Goal: Information Seeking & Learning: Understand process/instructions

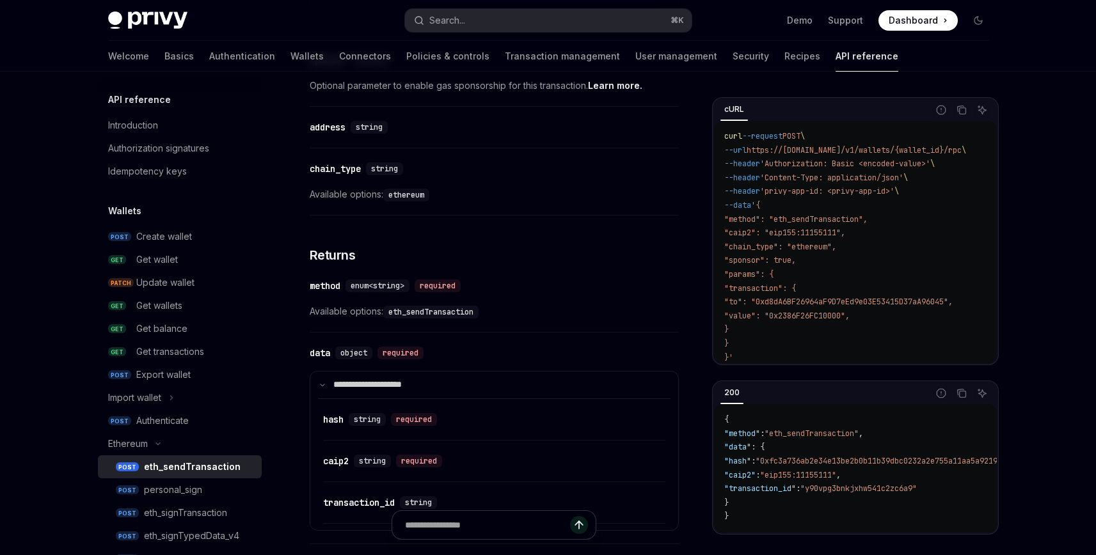
scroll to position [1338, 0]
click at [430, 314] on code "eth_sendTransaction" at bounding box center [430, 313] width 95 height 13
click at [444, 314] on code "eth_sendTransaction" at bounding box center [430, 313] width 95 height 13
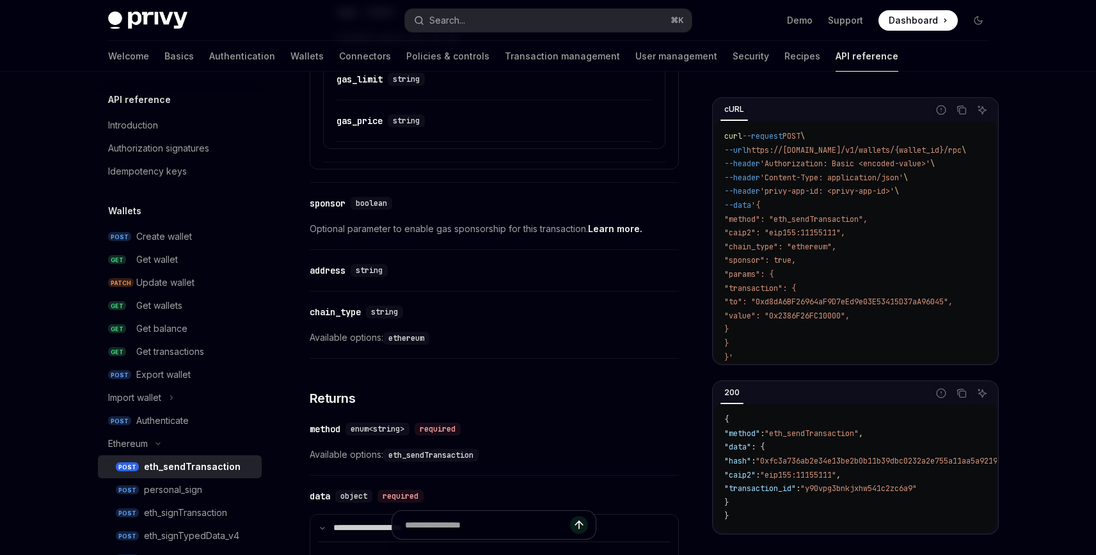
scroll to position [1188, 0]
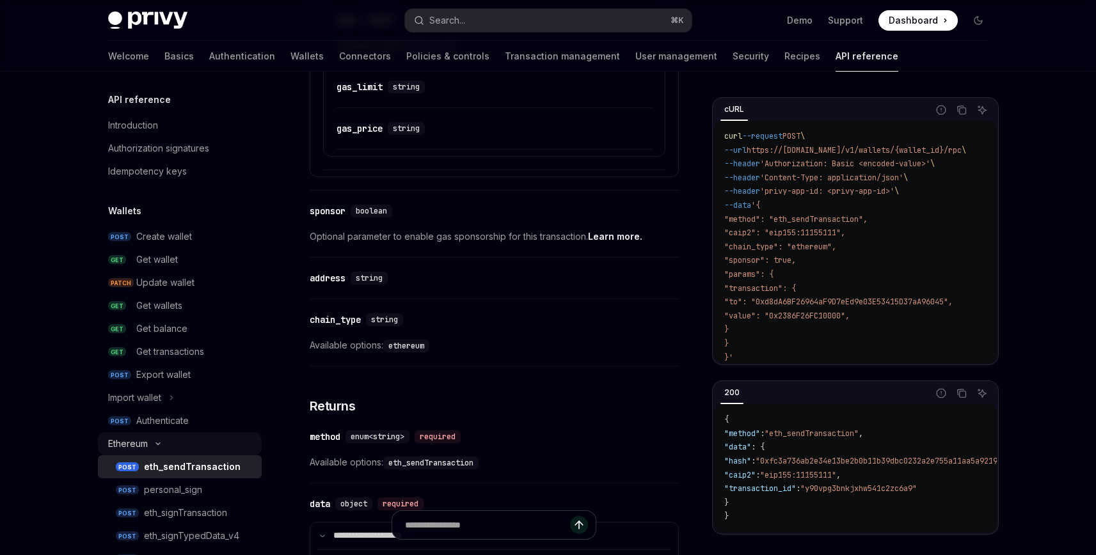
click at [154, 444] on icon "Toggle Ethereum section" at bounding box center [157, 443] width 15 height 5
click at [147, 491] on div "Spark BTC" at bounding box center [130, 489] width 45 height 15
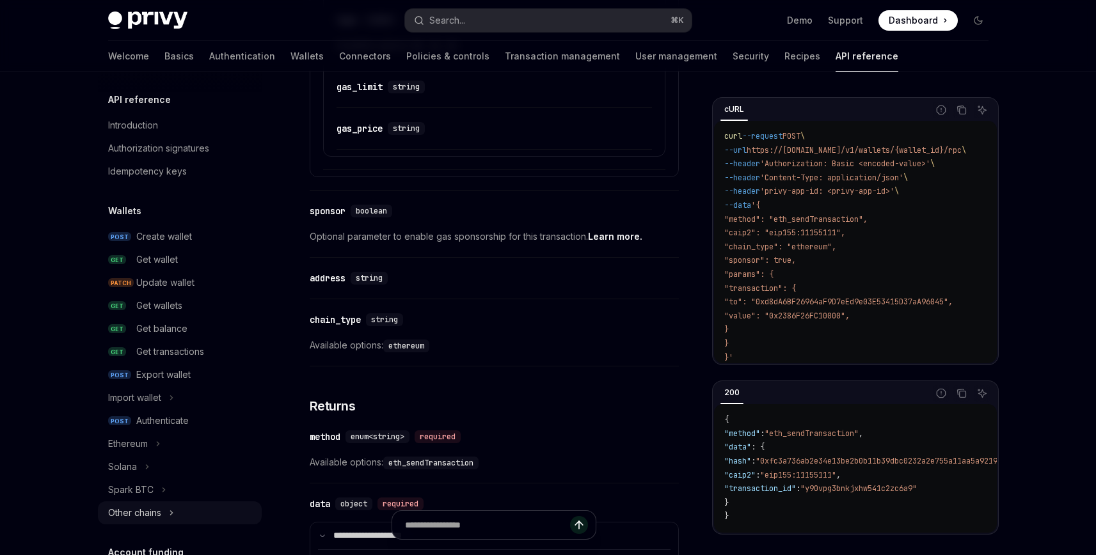
scroll to position [23, 0]
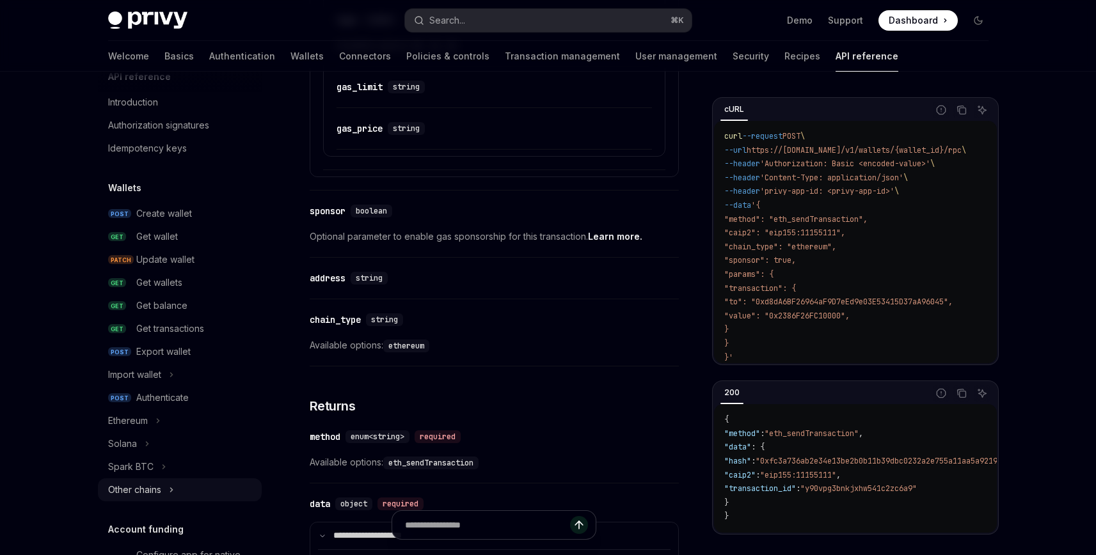
click at [152, 489] on div "Other chains" at bounding box center [134, 489] width 53 height 15
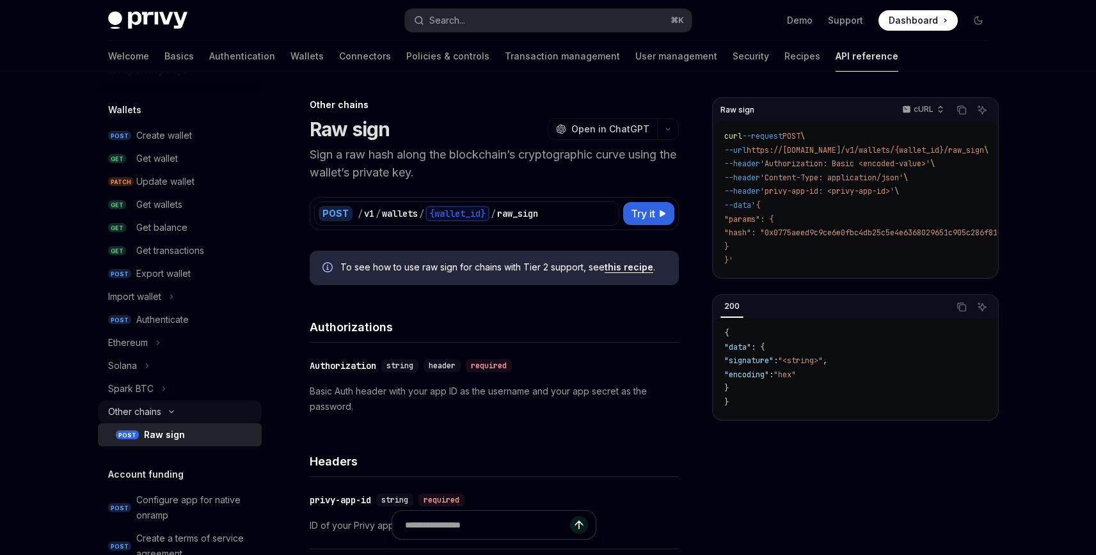
scroll to position [113, 0]
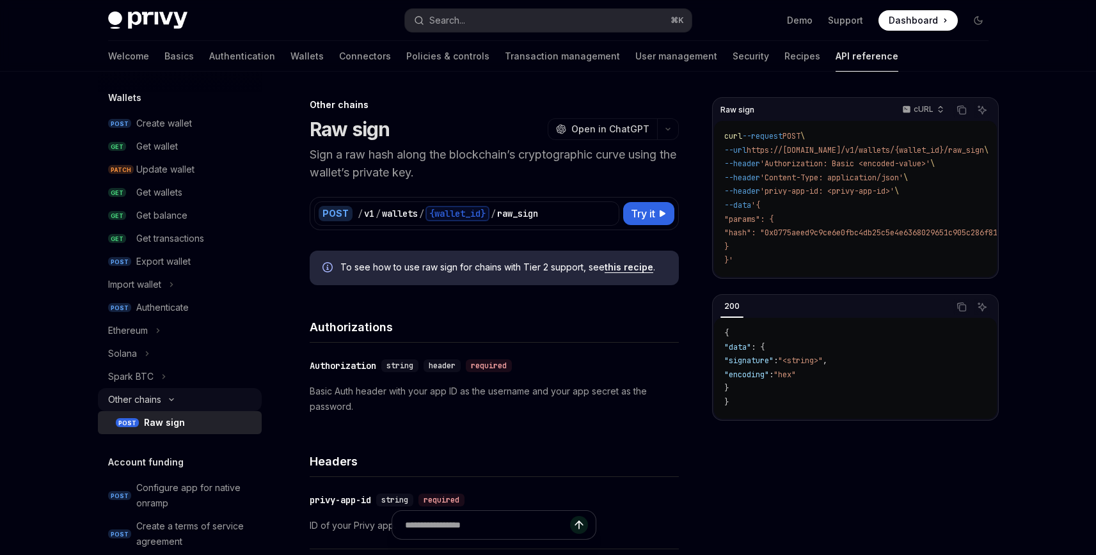
click at [156, 399] on div "Other chains" at bounding box center [134, 399] width 53 height 15
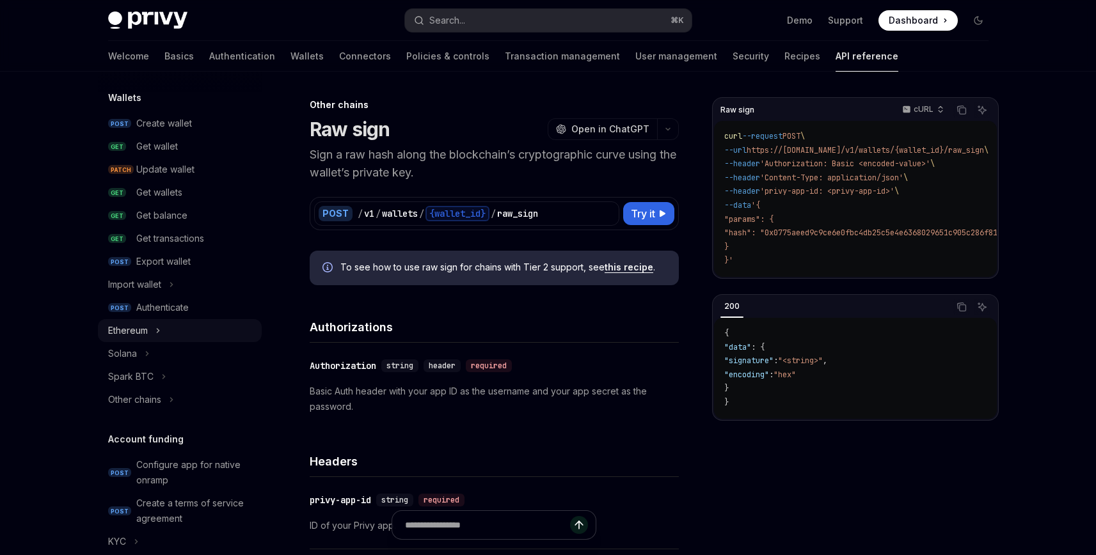
click at [150, 324] on button "Ethereum" at bounding box center [180, 330] width 164 height 23
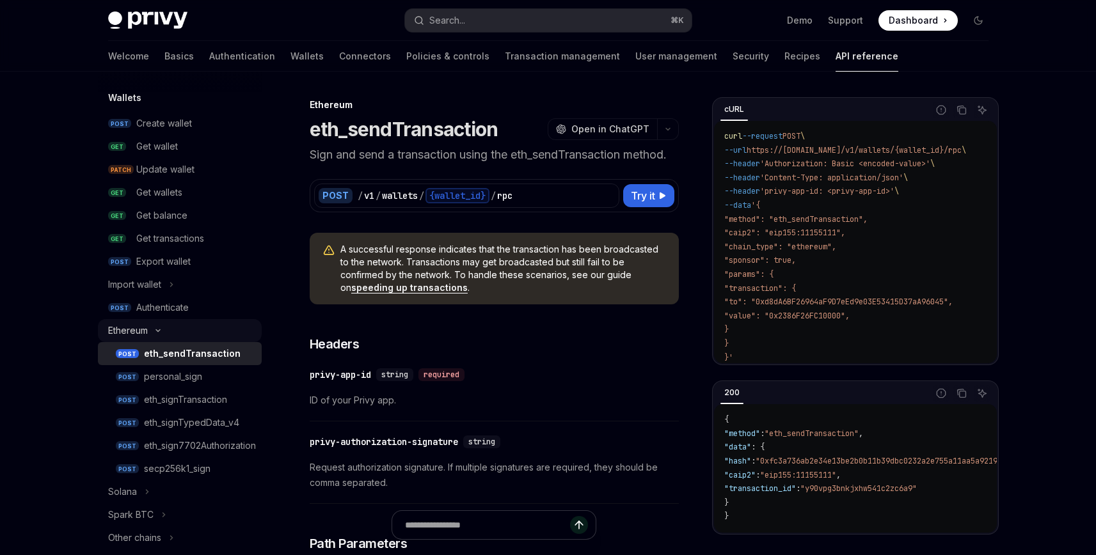
type textarea "*"
